Goal: Transaction & Acquisition: Download file/media

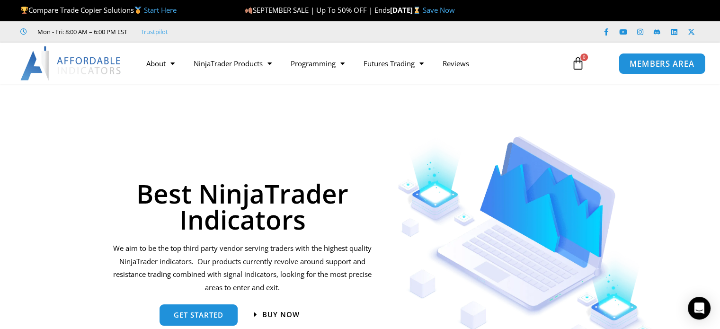
click at [655, 65] on span "MEMBERS AREA" at bounding box center [662, 64] width 65 height 8
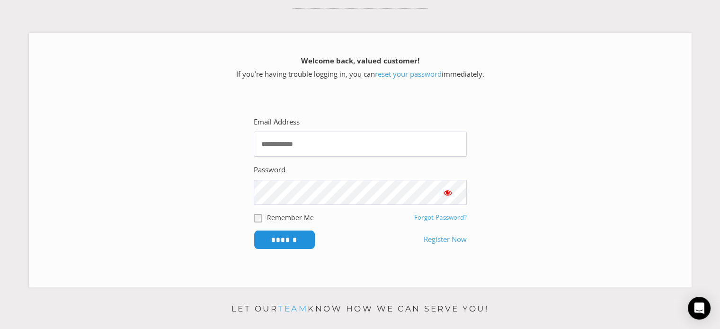
scroll to position [189, 0]
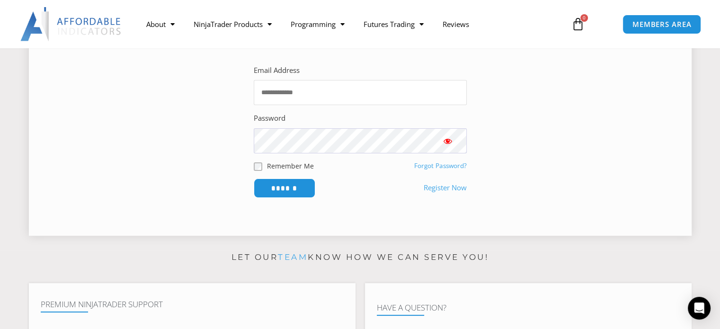
click at [343, 97] on input "Email Address" at bounding box center [360, 92] width 213 height 25
type input "**********"
click at [300, 196] on input "******" at bounding box center [284, 188] width 65 height 20
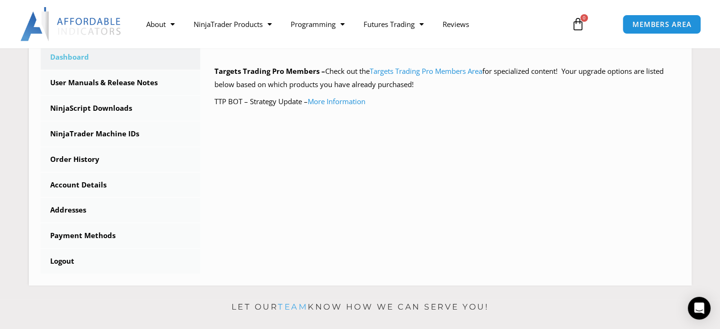
scroll to position [284, 0]
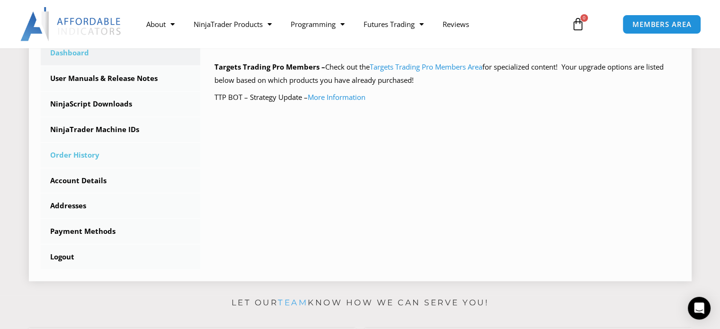
click at [79, 161] on link "Order History" at bounding box center [121, 155] width 160 height 25
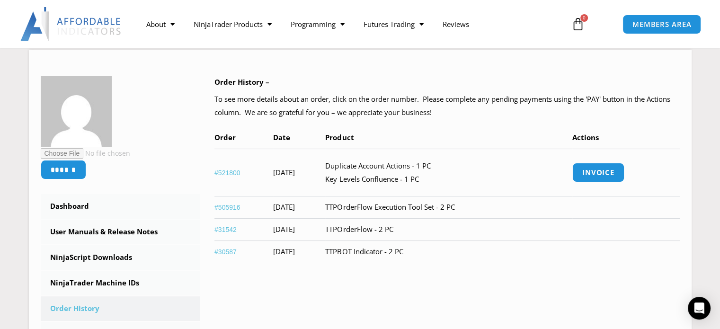
scroll to position [189, 0]
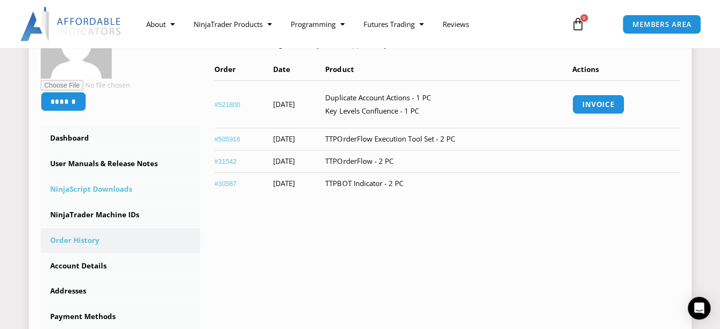
click at [119, 192] on link "NinjaScript Downloads" at bounding box center [121, 189] width 160 height 25
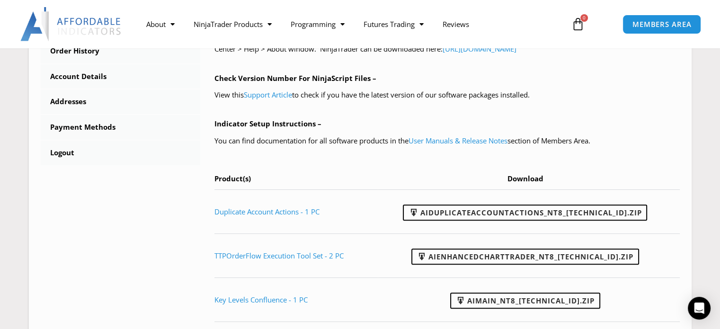
scroll to position [426, 0]
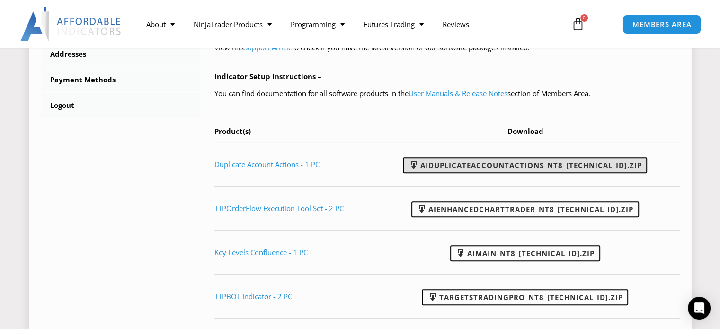
click at [529, 167] on link "AIDuplicateAccountActions_NT8_[TECHNICAL_ID].zip" at bounding box center [525, 165] width 244 height 16
